Goal: Task Accomplishment & Management: Manage account settings

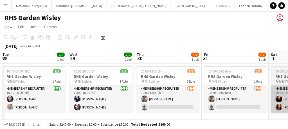
scroll to position [0, 132]
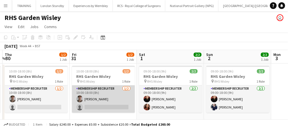
click at [112, 97] on app-card-role "Membership Recruiter [DATE] 10:00-18:00 (8h) [PERSON_NAME] single-neutral-actio…" at bounding box center [103, 98] width 63 height 27
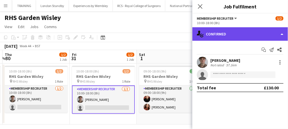
click at [235, 40] on div "single-neutral-actions-check-2 Confirmed" at bounding box center [240, 33] width 96 height 13
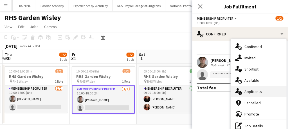
click at [256, 91] on span "Applicants" at bounding box center [253, 91] width 18 height 5
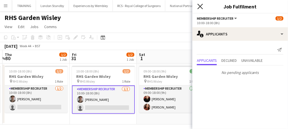
click at [200, 8] on icon "Close pop-in" at bounding box center [199, 6] width 5 height 5
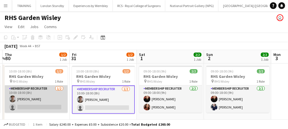
click at [50, 100] on app-card-role "Membership Recruiter [DATE] 10:00-18:00 (8h) [PERSON_NAME] single-neutral-actio…" at bounding box center [36, 98] width 63 height 27
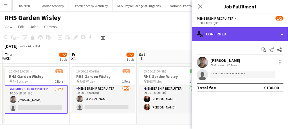
click at [224, 32] on div "single-neutral-actions-check-2 Confirmed" at bounding box center [240, 33] width 96 height 13
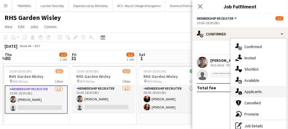
click at [248, 95] on div "single-neutral-actions-information Applicants" at bounding box center [259, 91] width 56 height 11
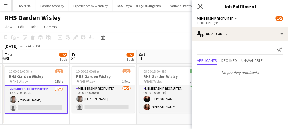
click at [201, 7] on icon at bounding box center [199, 6] width 5 height 5
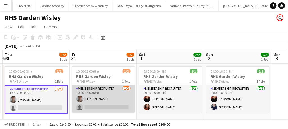
click at [109, 87] on app-card-role "Membership Recruiter [DATE] 10:00-18:00 (8h) [PERSON_NAME] single-neutral-actio…" at bounding box center [103, 98] width 63 height 27
